Goal: Task Accomplishment & Management: Complete application form

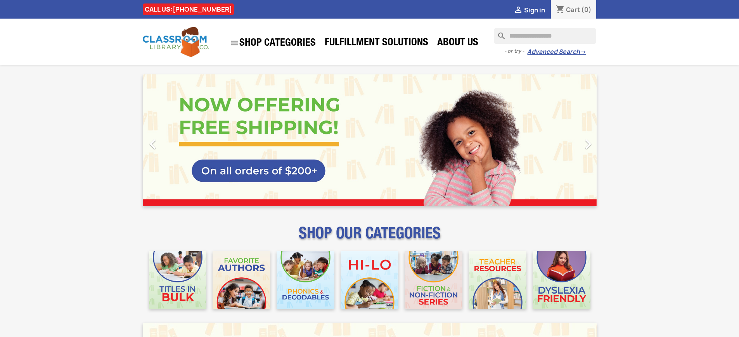
click at [538, 10] on span "Sign in" at bounding box center [534, 10] width 21 height 9
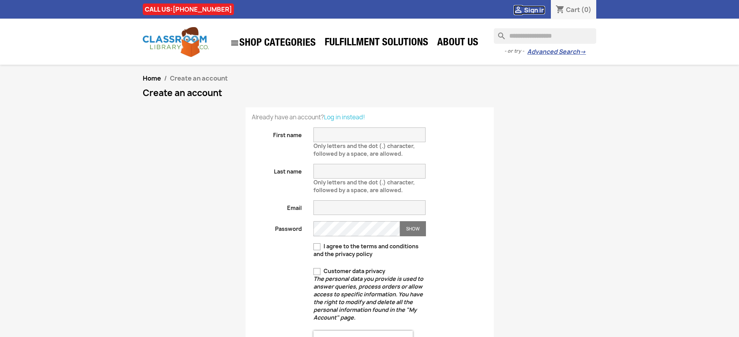
click at [538, 10] on span "Sign in" at bounding box center [534, 10] width 21 height 9
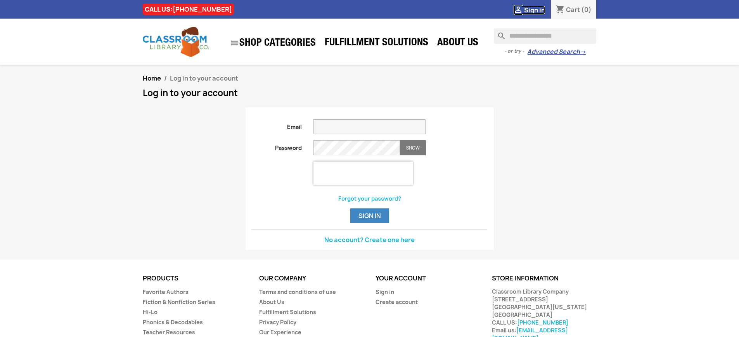
click at [538, 10] on span "Sign in" at bounding box center [534, 10] width 21 height 9
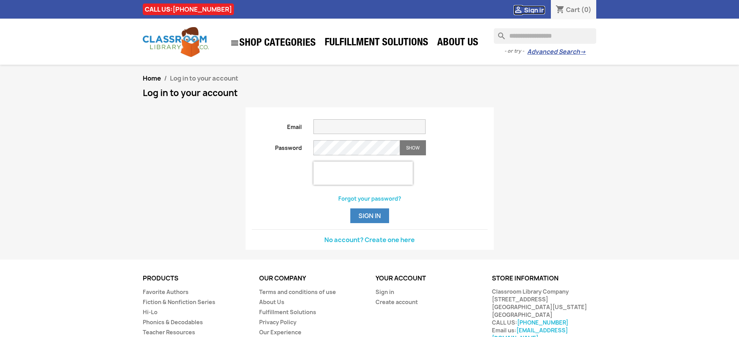
click at [538, 10] on span "Sign in" at bounding box center [534, 10] width 21 height 9
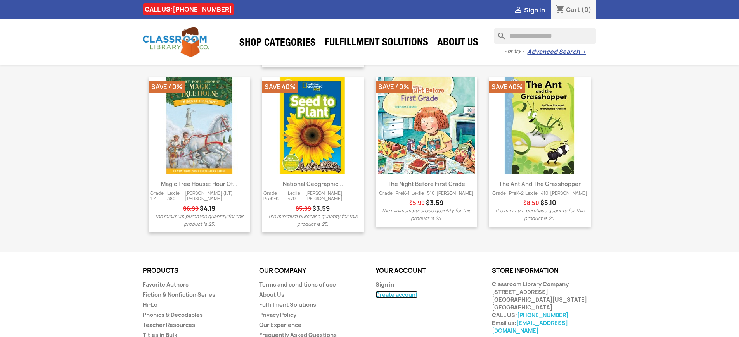
click at [395, 291] on link "Create account" at bounding box center [396, 294] width 42 height 7
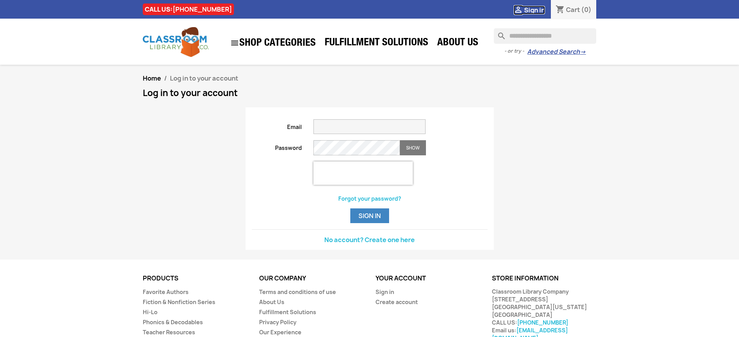
click at [538, 10] on span "Sign in" at bounding box center [534, 10] width 21 height 9
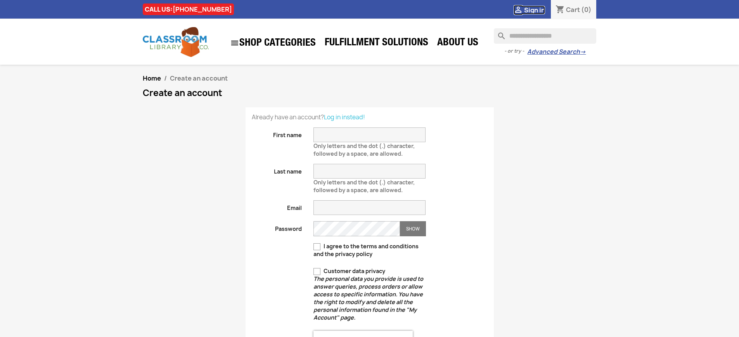
click at [538, 10] on span "Sign in" at bounding box center [534, 10] width 21 height 9
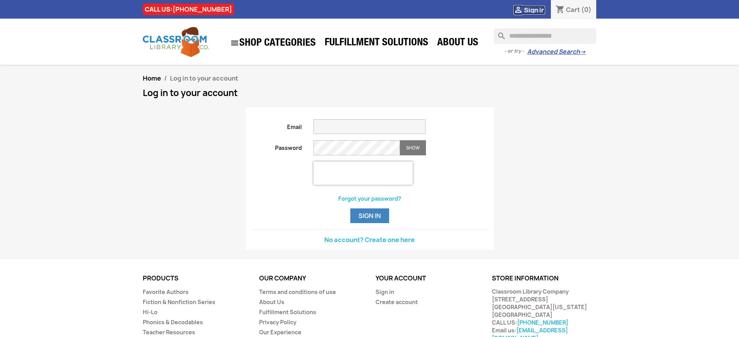
click at [538, 10] on span "Sign in" at bounding box center [534, 10] width 21 height 9
click at [369, 223] on button "Sign in" at bounding box center [369, 216] width 39 height 15
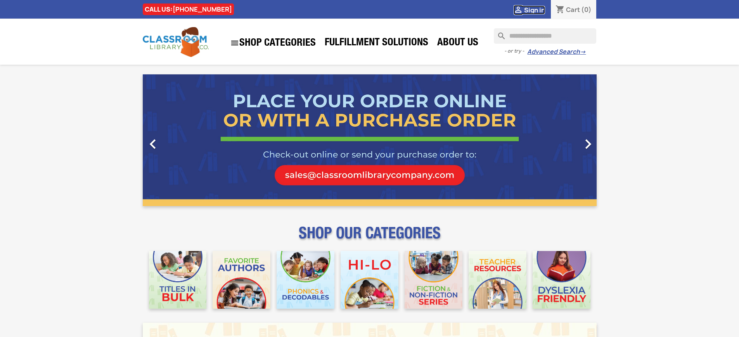
click at [538, 10] on span "Sign in" at bounding box center [534, 10] width 21 height 9
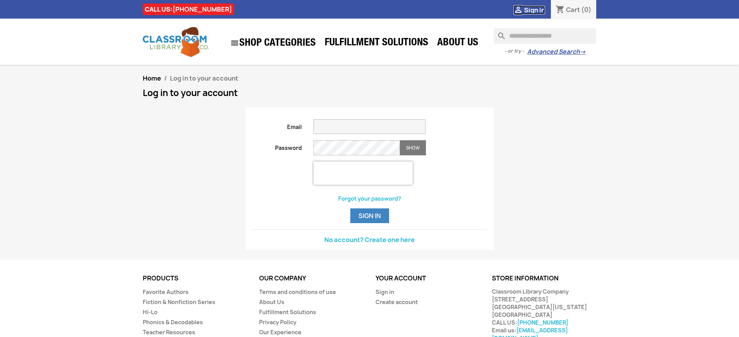
click at [538, 10] on span "Sign in" at bounding box center [534, 10] width 21 height 9
click at [369, 223] on button "Sign in" at bounding box center [369, 216] width 39 height 15
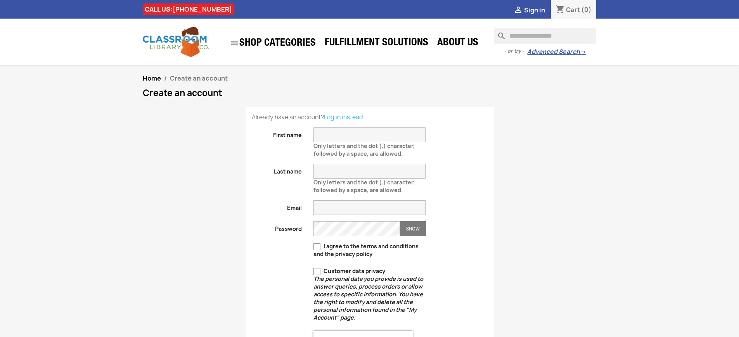
click at [538, 10] on span "Sign in" at bounding box center [534, 10] width 21 height 9
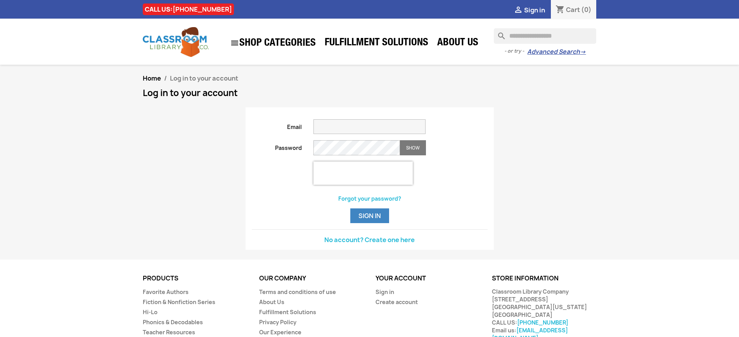
click at [538, 10] on span "Sign in" at bounding box center [534, 10] width 21 height 9
click at [384, 296] on link "Sign in" at bounding box center [384, 291] width 19 height 7
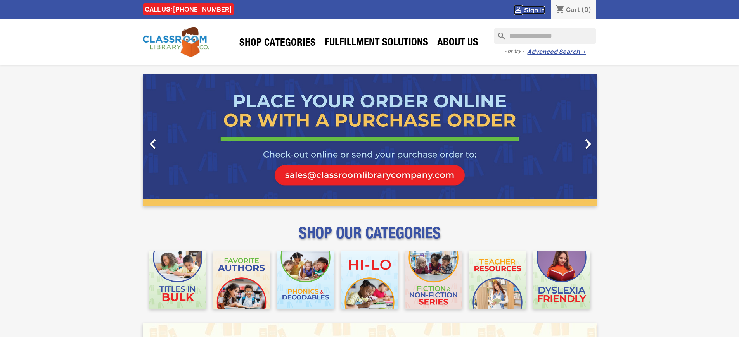
click at [538, 10] on span "Sign in" at bounding box center [534, 10] width 21 height 9
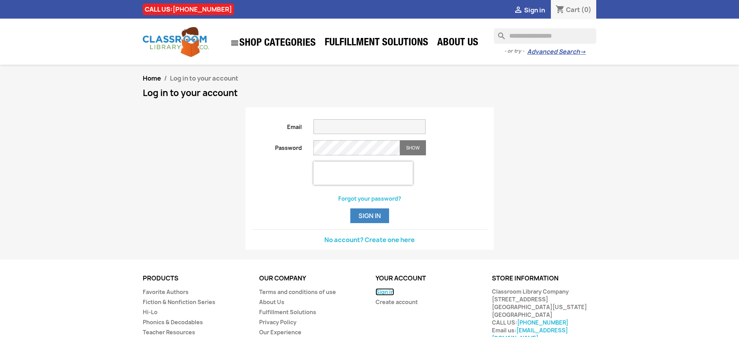
click at [384, 296] on link "Sign in" at bounding box center [384, 291] width 19 height 7
click at [538, 10] on span "Sign in" at bounding box center [534, 10] width 21 height 9
click at [384, 296] on link "Sign in" at bounding box center [384, 291] width 19 height 7
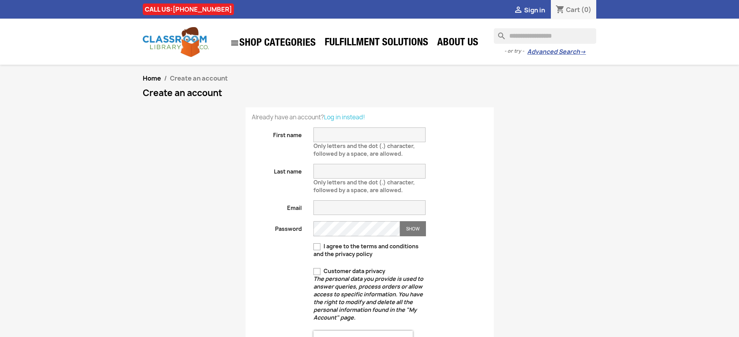
click at [369, 98] on h1 "Create an account" at bounding box center [370, 92] width 454 height 9
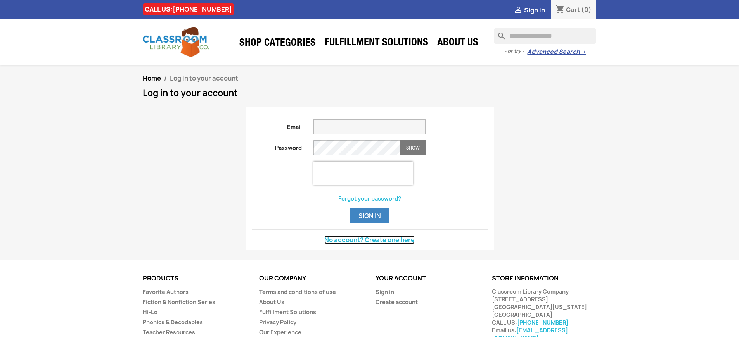
click at [369, 244] on link "No account? Create one here" at bounding box center [369, 240] width 90 height 9
